Goal: Navigation & Orientation: Understand site structure

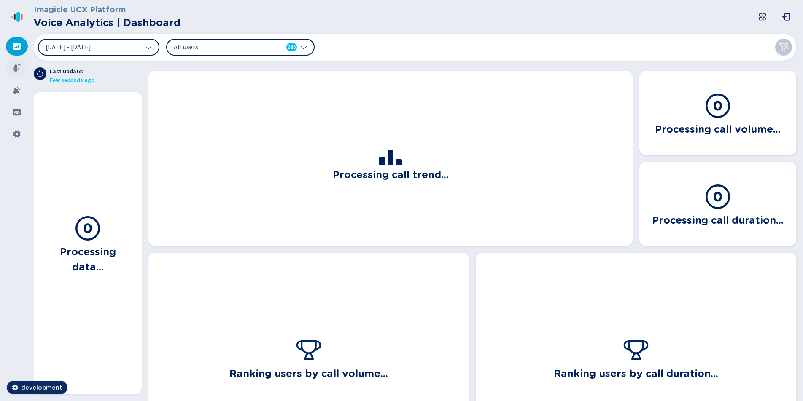
click at [17, 67] on icon at bounding box center [17, 68] width 8 height 8
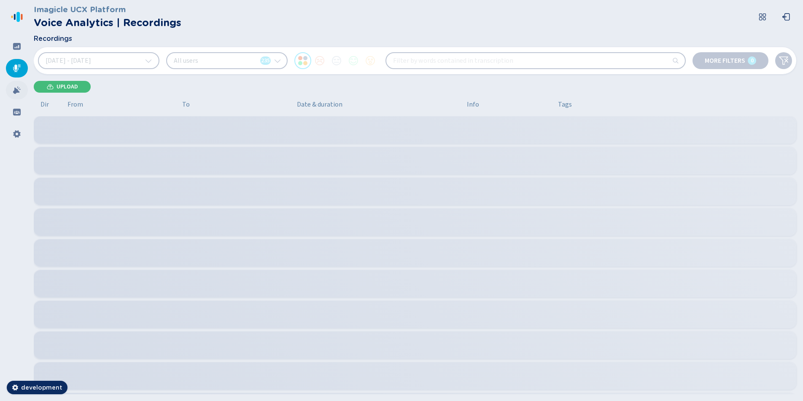
click at [14, 91] on icon at bounding box center [17, 90] width 8 height 8
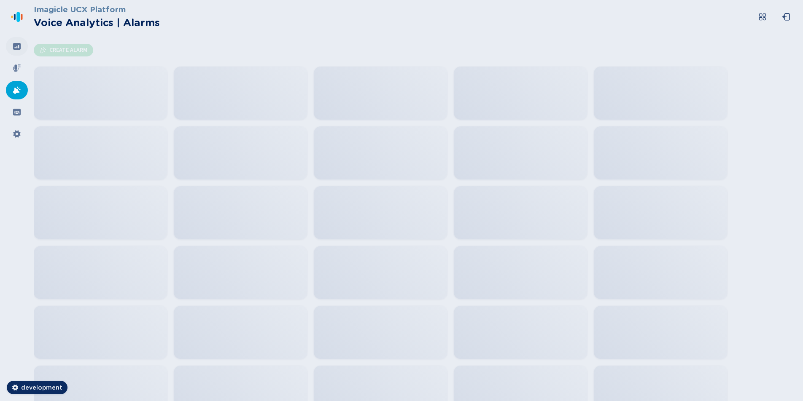
click at [13, 52] on div at bounding box center [17, 46] width 22 height 19
